Goal: Task Accomplishment & Management: Use online tool/utility

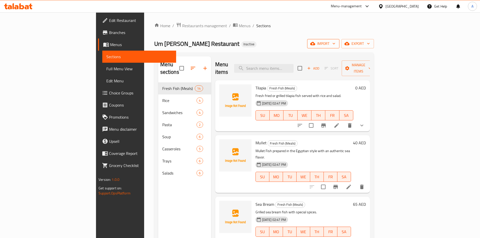
click at [315, 41] on icon "button" at bounding box center [312, 43] width 5 height 5
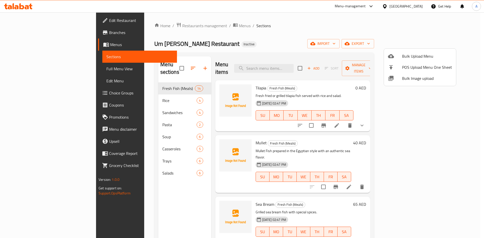
click at [403, 81] on span "Bulk Image upload" at bounding box center [427, 78] width 50 height 6
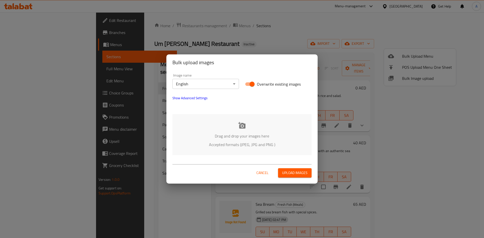
click at [244, 128] on icon at bounding box center [241, 125] width 7 height 7
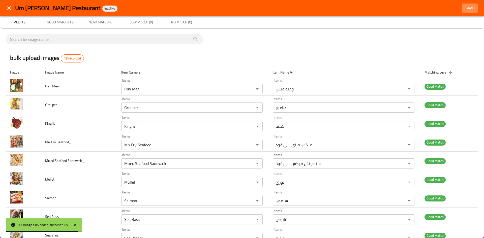
click at [463, 6] on span "Save" at bounding box center [469, 8] width 12 height 6
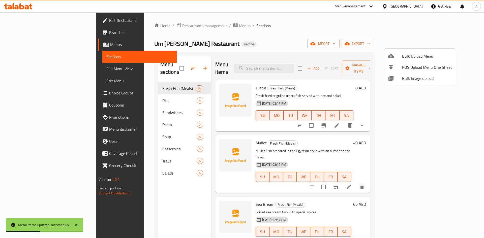
click at [23, 68] on div at bounding box center [242, 119] width 484 height 238
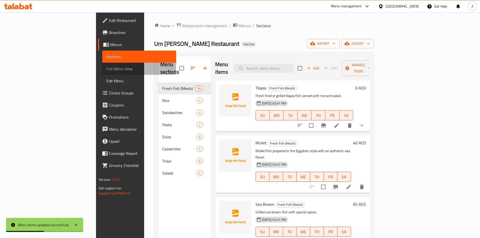
click at [106, 69] on span "Full Menu View" at bounding box center [139, 69] width 66 height 6
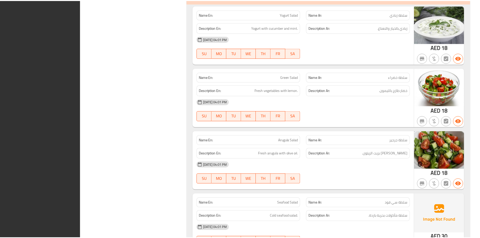
scroll to position [3159, 0]
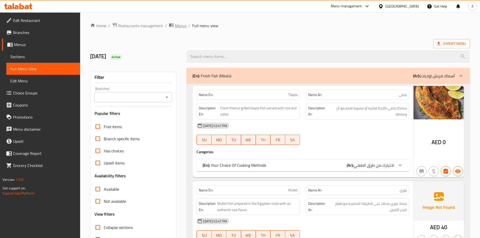
click at [183, 27] on span "Menus" at bounding box center [181, 26] width 12 height 6
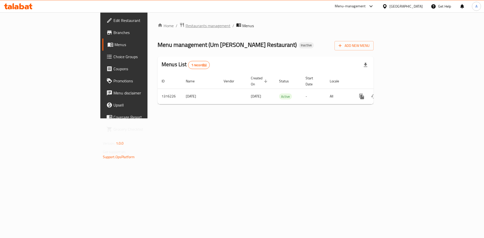
click at [185, 24] on span "Restaurants management" at bounding box center [207, 26] width 45 height 6
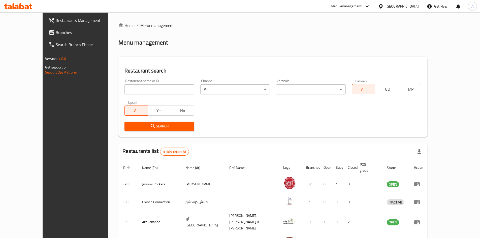
click at [56, 31] on span "Branches" at bounding box center [87, 32] width 63 height 6
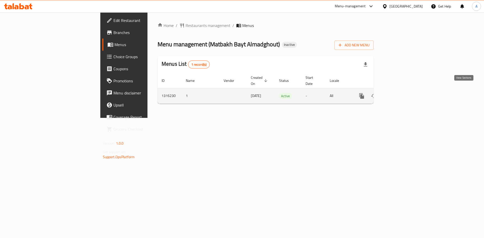
click at [401, 93] on icon "enhanced table" at bounding box center [398, 96] width 6 height 6
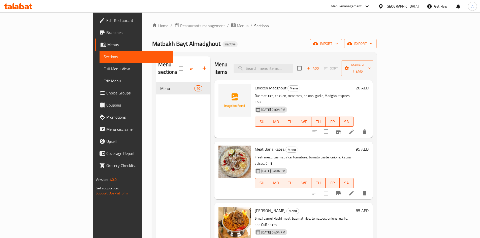
click at [338, 42] on span "import" at bounding box center [326, 44] width 24 height 6
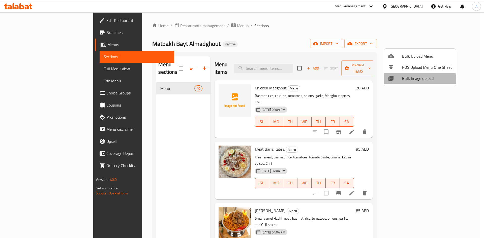
click at [399, 80] on div at bounding box center [395, 78] width 14 height 6
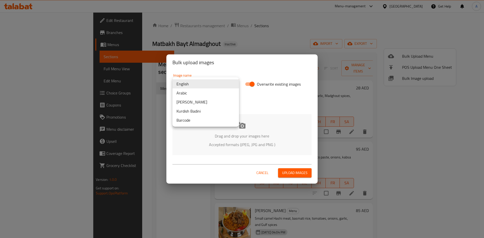
click at [208, 83] on body "​ Menu-management [GEOGRAPHIC_DATA] Get Help A Edit Restaurant Branches Menus S…" at bounding box center [242, 125] width 484 height 226
click at [185, 96] on li "Arabic" at bounding box center [205, 92] width 66 height 9
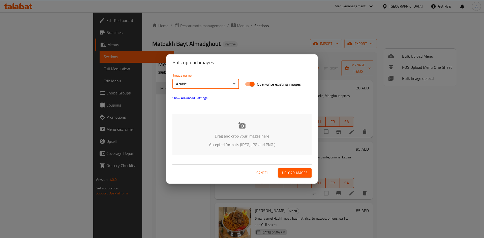
click at [240, 130] on div "Drag and drop your images here Accepted formats (JPEG, JPG and PNG )" at bounding box center [241, 134] width 139 height 41
click at [251, 41] on div "Bulk upload images Image name Arabic ​ Overwrite existing images Show Advanced …" at bounding box center [242, 119] width 484 height 238
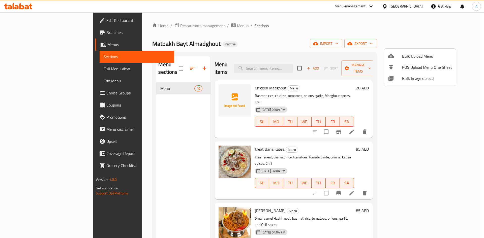
click at [247, 137] on div at bounding box center [242, 119] width 484 height 238
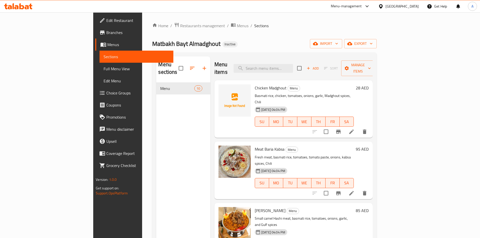
click at [255, 145] on span "Meat Baria Kabsa" at bounding box center [270, 149] width 30 height 8
drag, startPoint x: 245, startPoint y: 135, endPoint x: 289, endPoint y: 129, distance: 44.5
click at [255, 145] on span "Meat Baria Kabsa" at bounding box center [270, 149] width 30 height 8
copy span "Baria"
click at [285, 64] on input "search" at bounding box center [262, 68] width 59 height 9
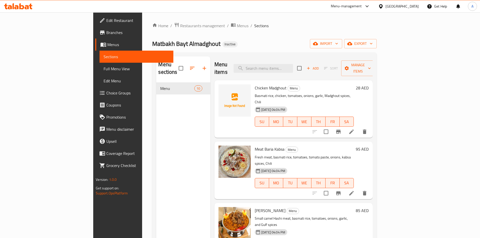
paste input "Baria"
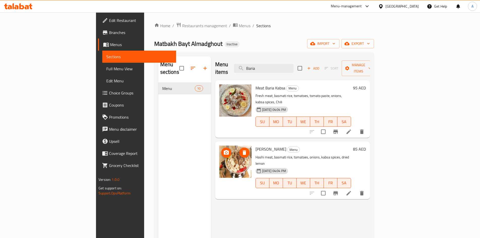
type input "Baria"
click at [219, 146] on img at bounding box center [235, 162] width 32 height 32
click at [315, 45] on icon "button" at bounding box center [312, 43] width 5 height 3
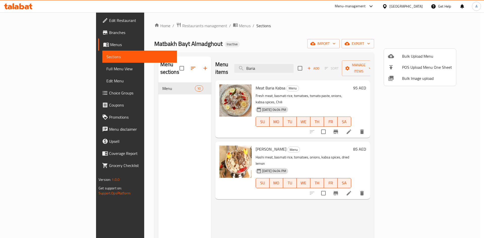
click at [397, 80] on div at bounding box center [395, 78] width 14 height 6
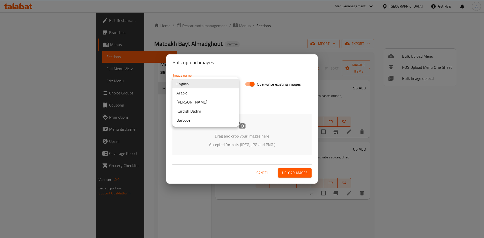
click at [209, 85] on body "​ Menu-management [GEOGRAPHIC_DATA] Get Help A Edit Restaurant Branches Menus S…" at bounding box center [242, 125] width 484 height 226
click at [197, 94] on li "Arabic" at bounding box center [205, 92] width 66 height 9
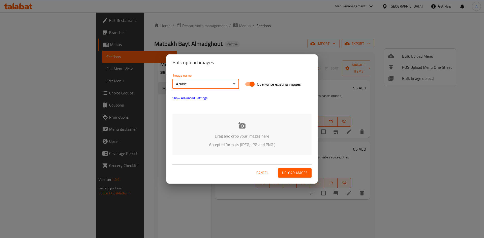
click at [234, 127] on div "Drag and drop your images here Accepted formats (JPEG, JPG and PNG )" at bounding box center [241, 134] width 139 height 41
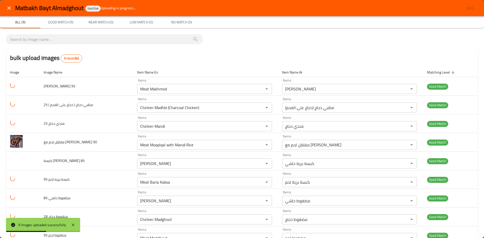
click at [236, 55] on div "bulk upload images 9 record(s)" at bounding box center [241, 57] width 471 height 19
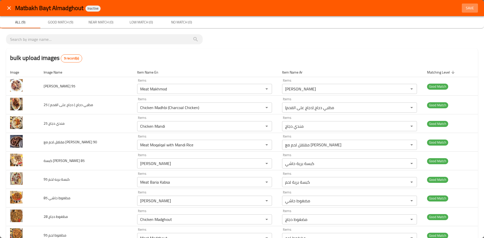
click at [464, 8] on span "Save" at bounding box center [469, 8] width 12 height 6
